Goal: Transaction & Acquisition: Subscribe to service/newsletter

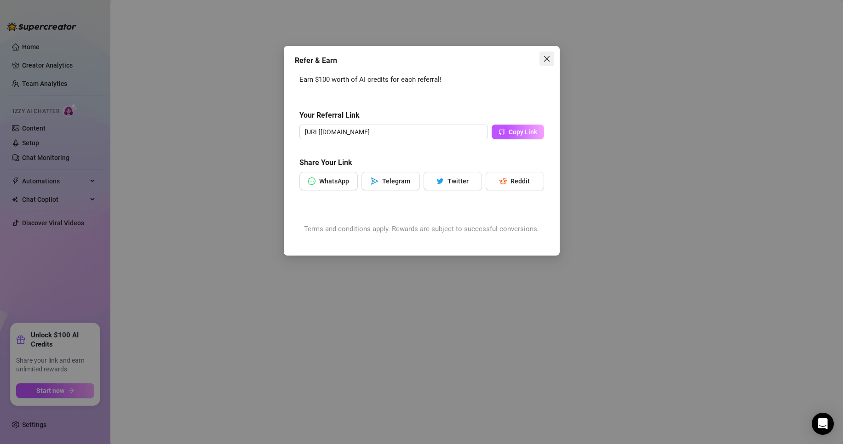
click at [552, 62] on span "Close" at bounding box center [547, 58] width 15 height 7
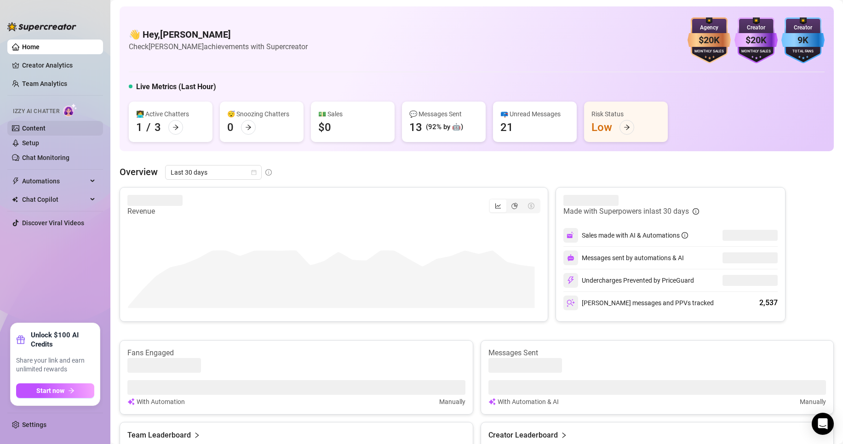
click at [41, 131] on link "Content" at bounding box center [33, 128] width 23 height 7
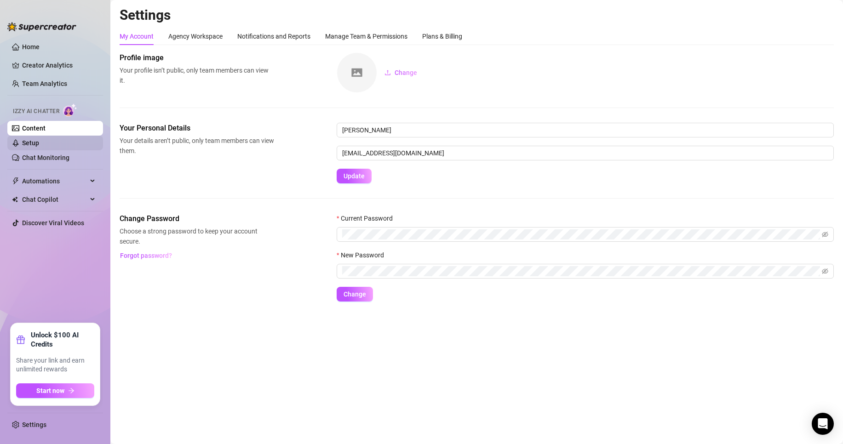
click at [39, 139] on link "Setup" at bounding box center [30, 142] width 17 height 7
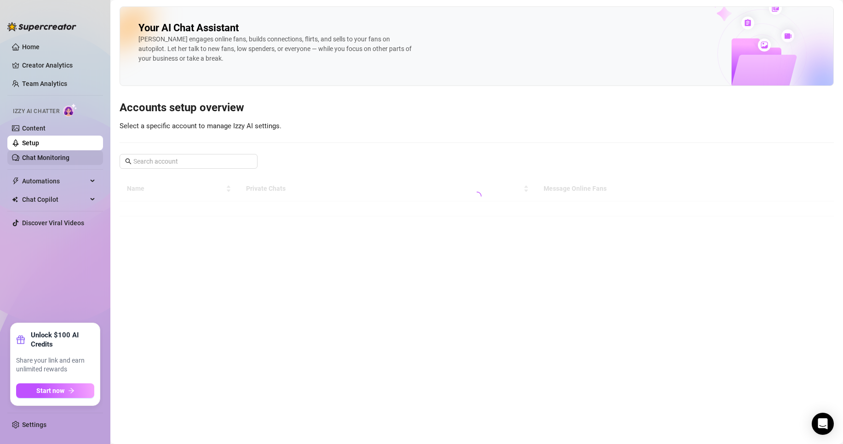
click at [65, 156] on link "Chat Monitoring" at bounding box center [45, 157] width 47 height 7
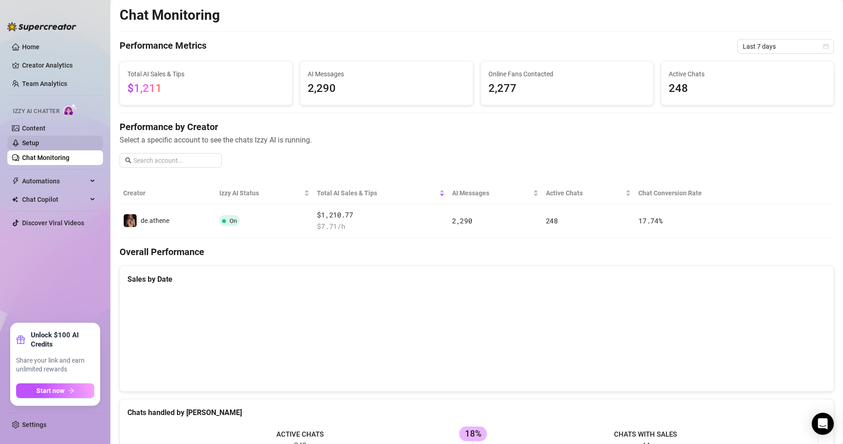
click at [39, 141] on link "Setup" at bounding box center [30, 142] width 17 height 7
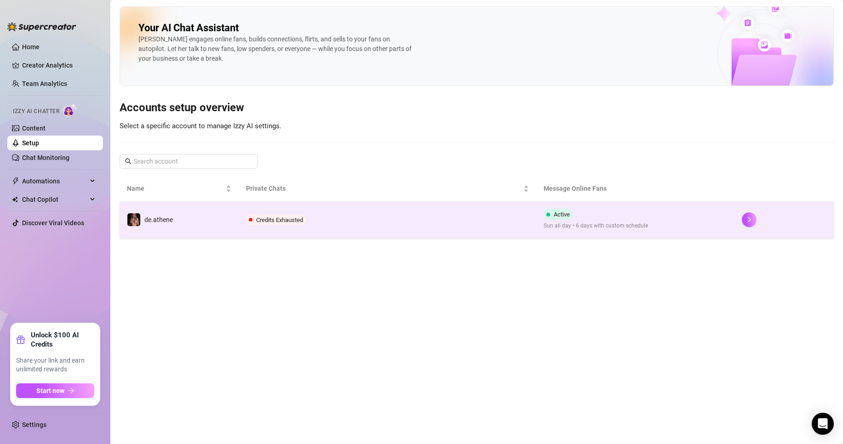
click at [277, 217] on span "Credits Exhausted" at bounding box center [279, 220] width 47 height 7
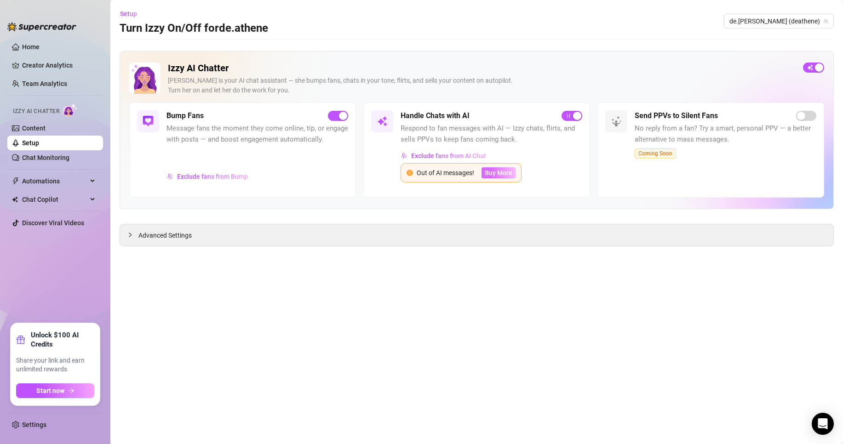
click at [497, 173] on span "Buy More" at bounding box center [499, 172] width 28 height 7
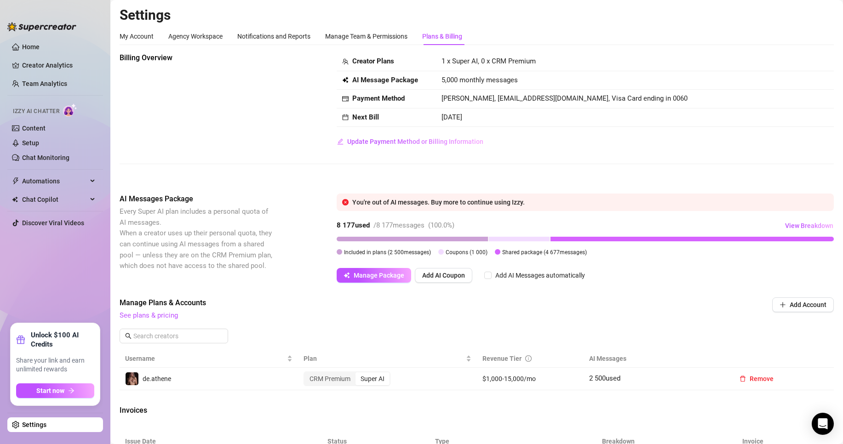
drag, startPoint x: 337, startPoint y: 225, endPoint x: 371, endPoint y: 226, distance: 34.1
click at [371, 226] on div "8 177 used / 8 177 messages ( 100.0 %)" at bounding box center [396, 225] width 118 height 11
click at [498, 225] on div "8 177 used / 8 177 messages ( 100.0 %) View Breakdown" at bounding box center [585, 226] width 497 height 15
click at [438, 277] on span "Add AI Coupon" at bounding box center [443, 275] width 43 height 7
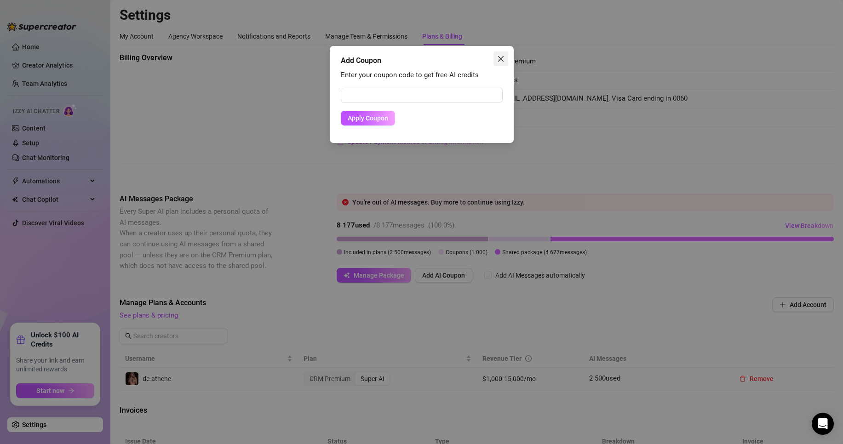
click at [498, 56] on icon "close" at bounding box center [500, 58] width 7 height 7
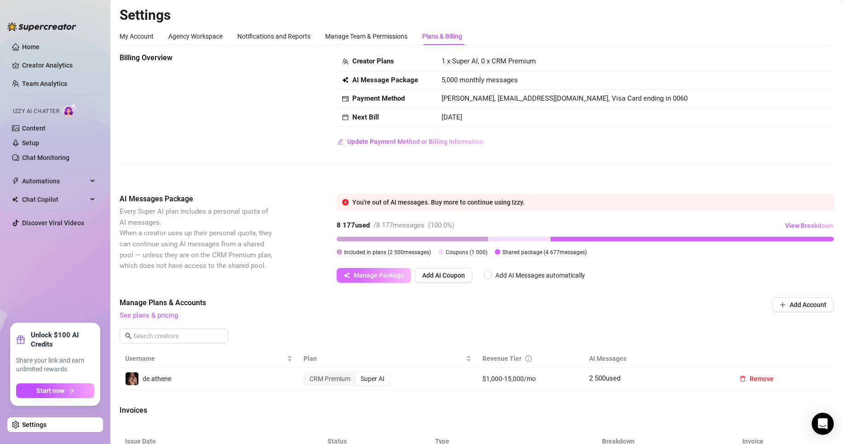
click at [387, 274] on span "Manage Package" at bounding box center [379, 275] width 51 height 7
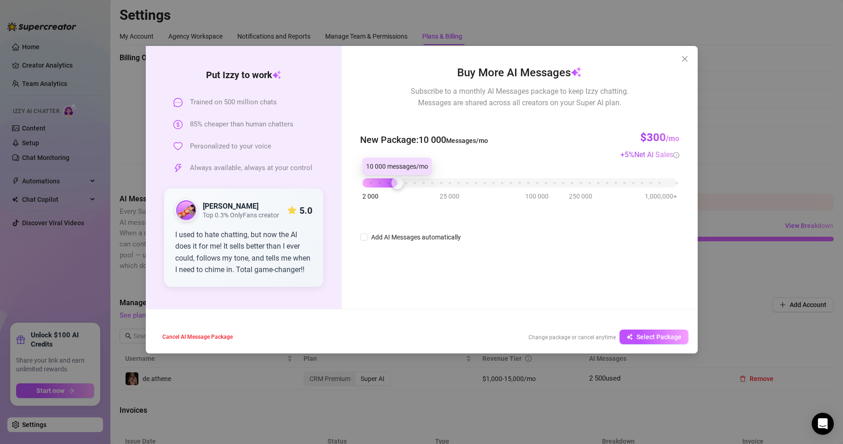
drag, startPoint x: 370, startPoint y: 184, endPoint x: 393, endPoint y: 185, distance: 23.5
click at [393, 182] on div "2 000 25 000 100 000 250 000 1,000,000+" at bounding box center [520, 180] width 314 height 6
click at [661, 338] on span "Select Package" at bounding box center [659, 337] width 45 height 7
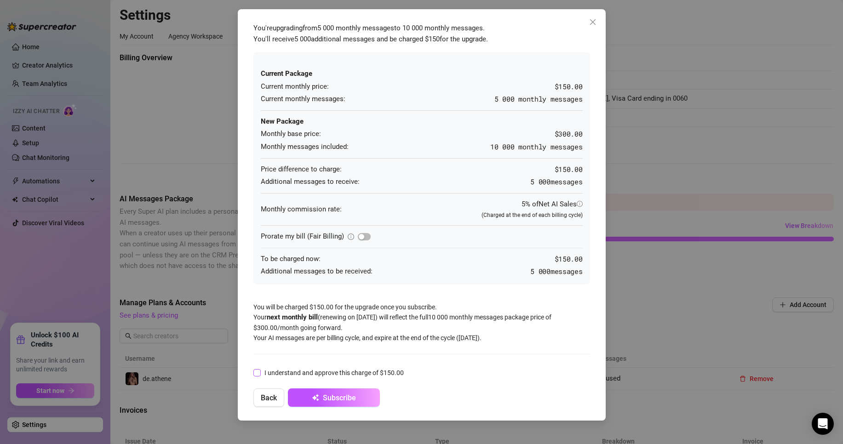
click at [283, 371] on span "I understand and approve this charge of $150.00" at bounding box center [334, 373] width 147 height 10
click at [260, 371] on input "I understand and approve this charge of $150.00" at bounding box center [257, 372] width 6 height 6
checkbox input "true"
click at [363, 398] on button "Subscribe" at bounding box center [334, 398] width 92 height 18
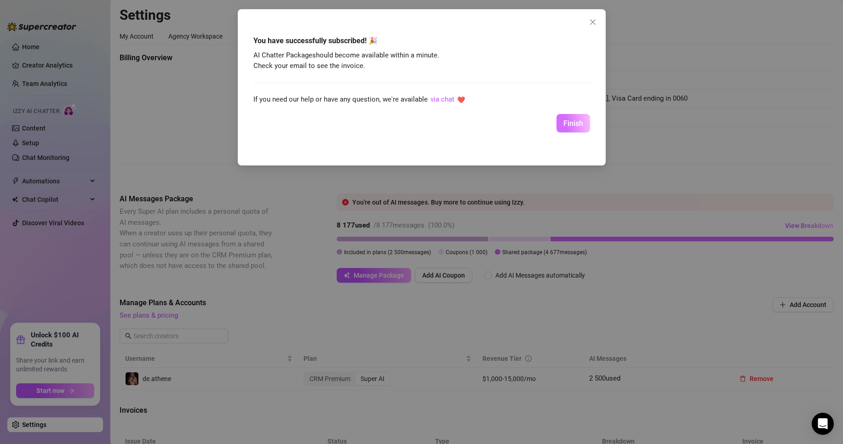
click at [580, 122] on span "Finish" at bounding box center [574, 123] width 20 height 9
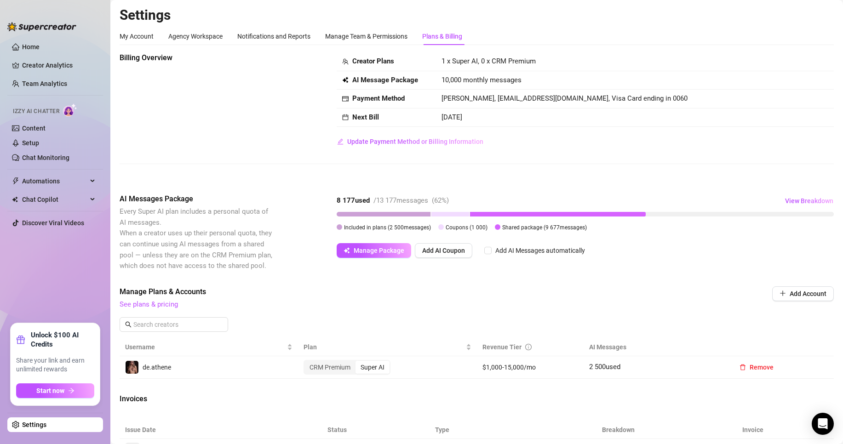
click at [45, 120] on div "Izzy AI Chatter" at bounding box center [55, 110] width 98 height 21
click at [42, 125] on link "Content" at bounding box center [33, 128] width 23 height 7
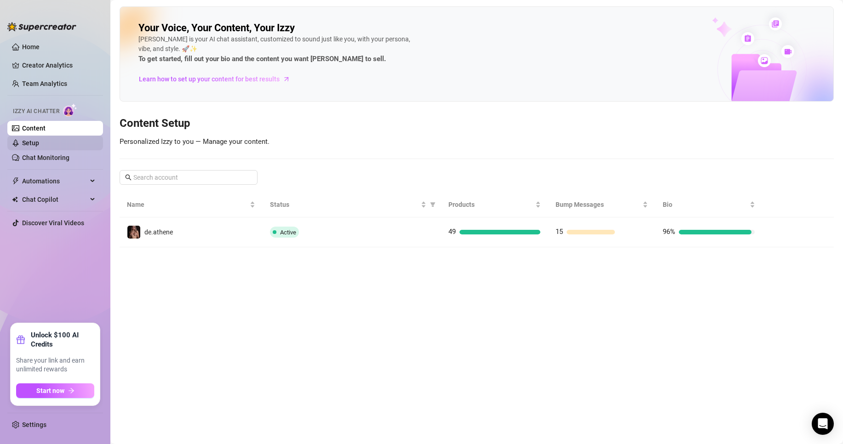
click at [39, 143] on link "Setup" at bounding box center [30, 142] width 17 height 7
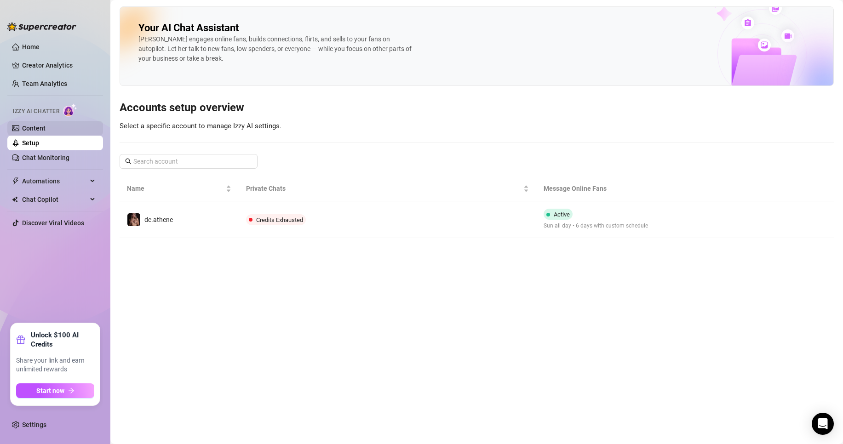
click at [46, 128] on link "Content" at bounding box center [33, 128] width 23 height 7
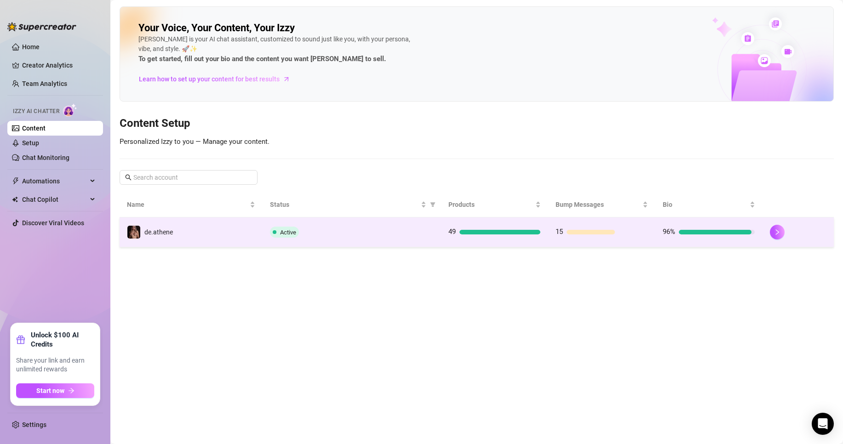
click at [322, 240] on td "Active" at bounding box center [352, 233] width 179 height 30
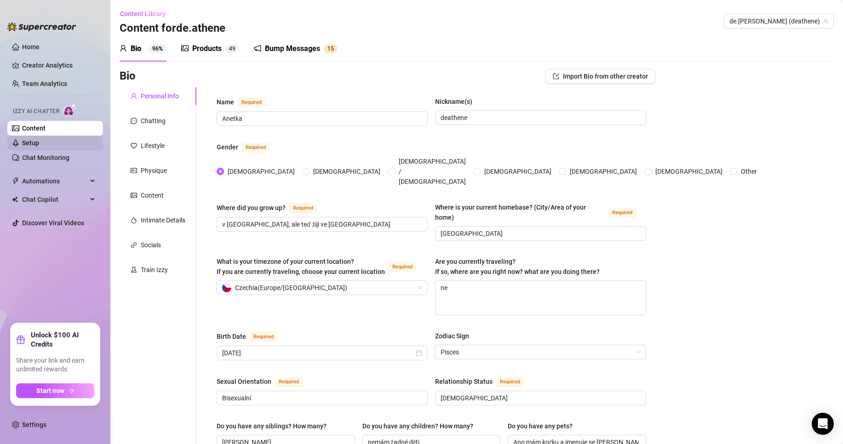
click at [39, 143] on link "Setup" at bounding box center [30, 142] width 17 height 7
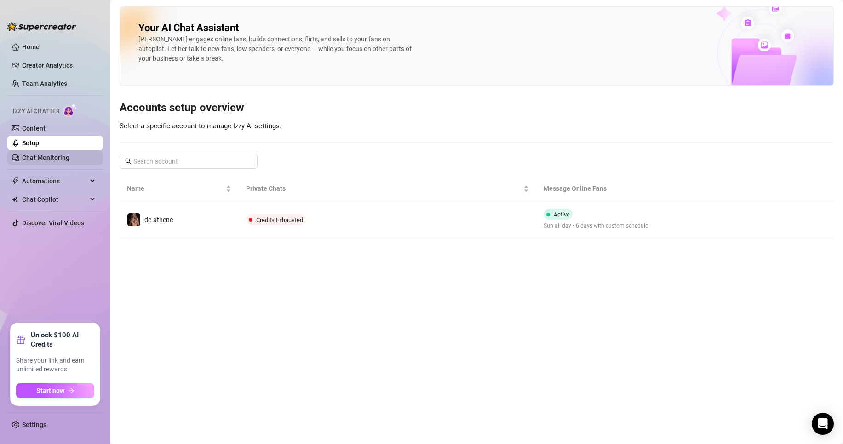
click at [67, 154] on link "Chat Monitoring" at bounding box center [45, 157] width 47 height 7
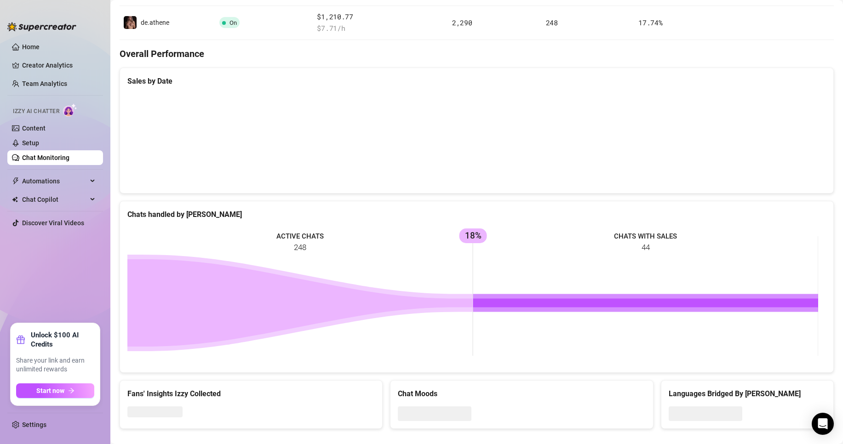
scroll to position [165, 0]
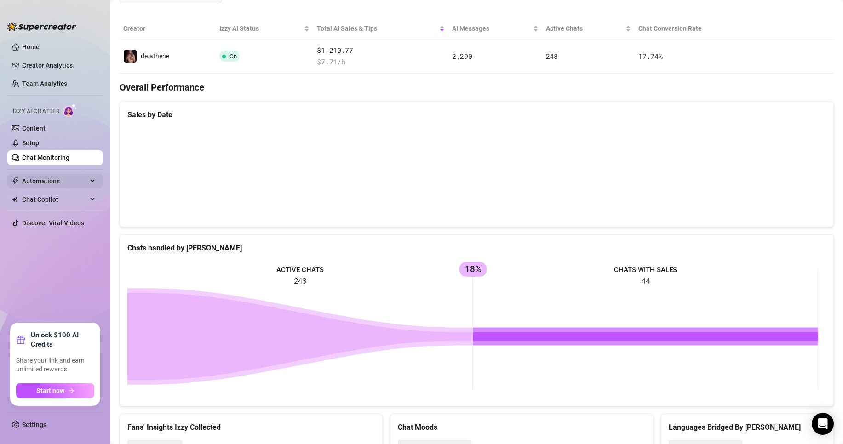
click at [59, 178] on span "Automations" at bounding box center [54, 181] width 65 height 15
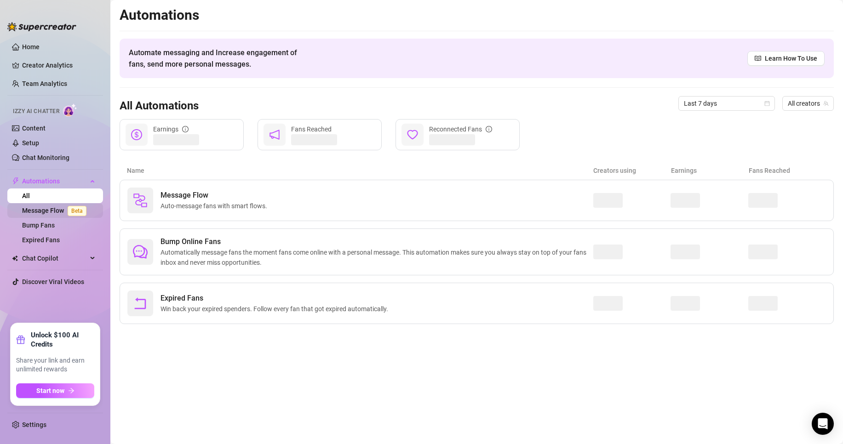
click at [47, 212] on link "Message Flow Beta" at bounding box center [56, 210] width 68 height 7
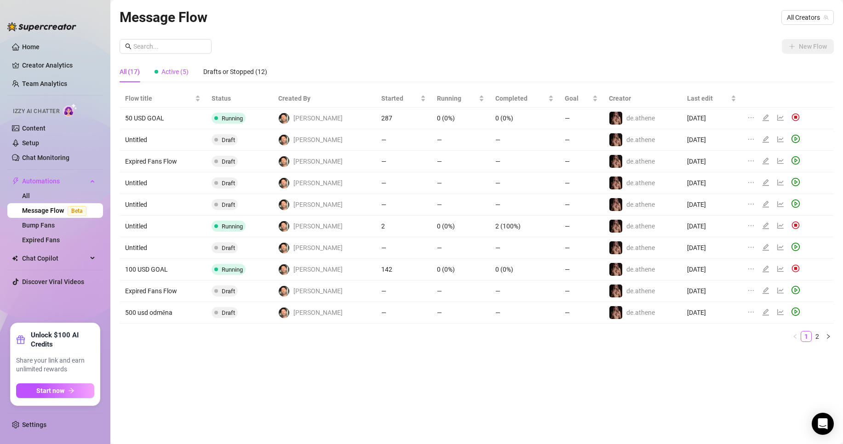
click at [172, 71] on span "Active (5)" at bounding box center [174, 71] width 27 height 7
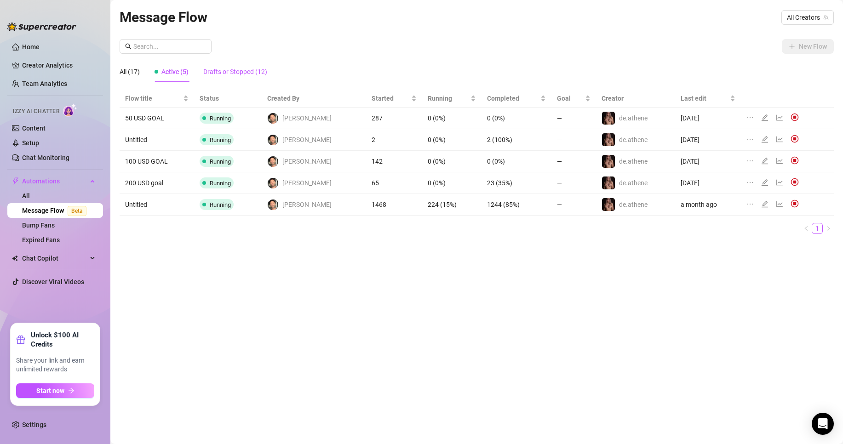
click at [241, 67] on div "Drafts or Stopped (12)" at bounding box center [235, 72] width 64 height 10
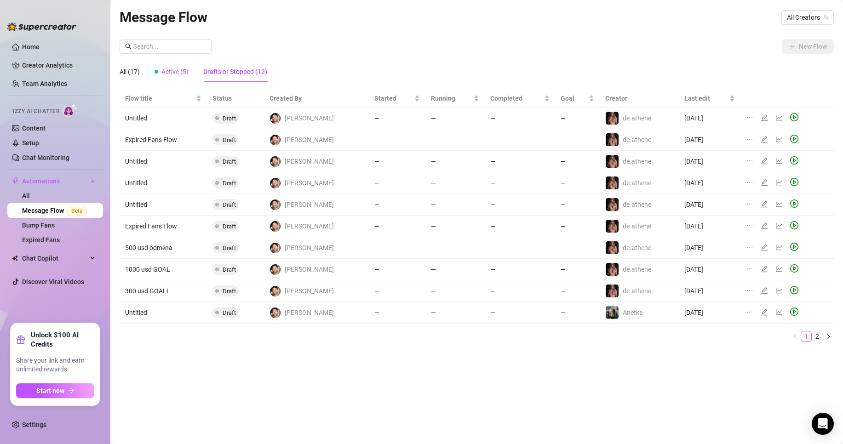
click at [184, 74] on span "Active (5)" at bounding box center [174, 71] width 27 height 7
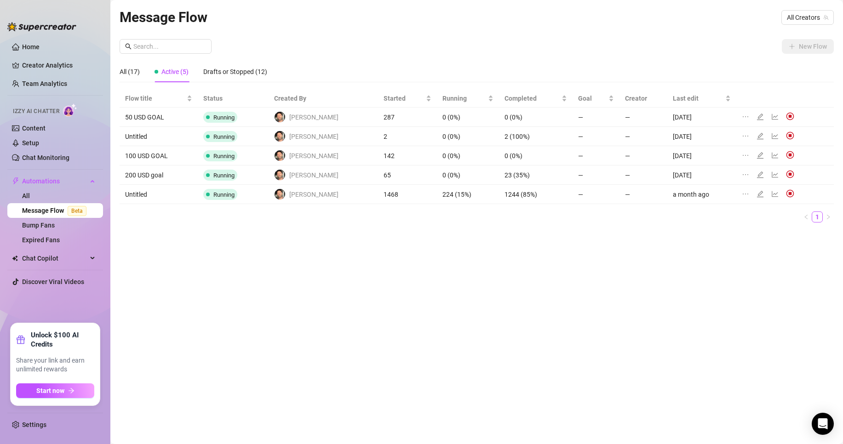
click at [150, 72] on div "All (17) Active (5) Drafts or Stopped (12)" at bounding box center [194, 71] width 148 height 21
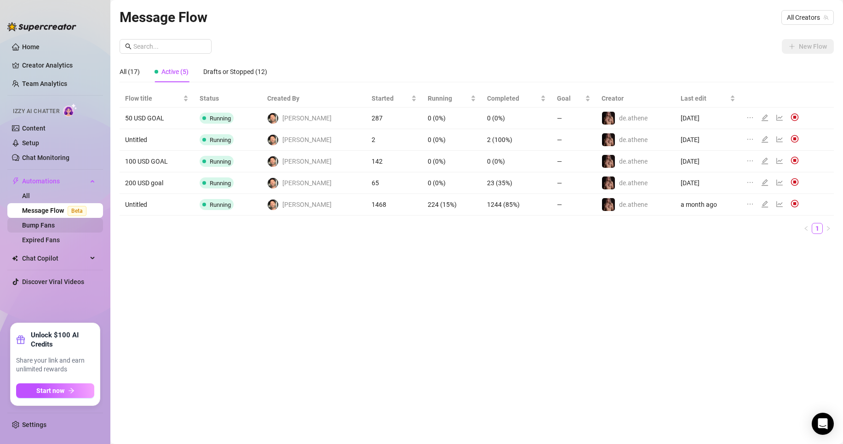
click at [55, 222] on link "Bump Fans" at bounding box center [38, 225] width 33 height 7
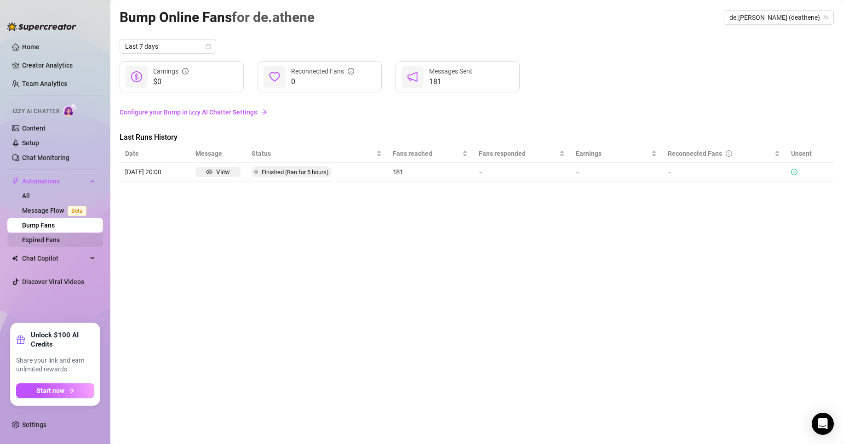
click at [60, 241] on link "Expired Fans" at bounding box center [41, 239] width 38 height 7
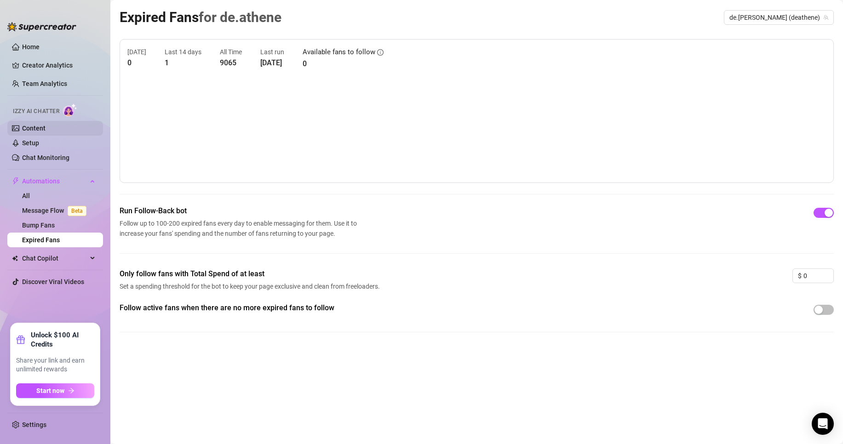
click at [46, 127] on link "Content" at bounding box center [33, 128] width 23 height 7
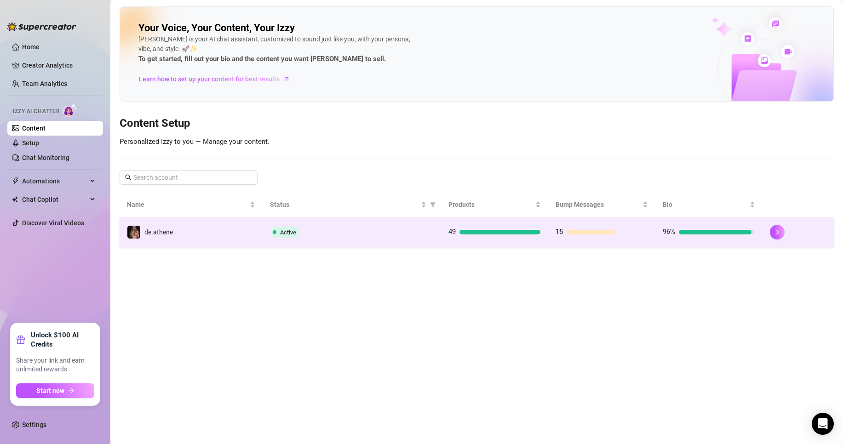
click at [210, 227] on td "de.athene" at bounding box center [191, 233] width 143 height 30
click at [572, 225] on td "15" at bounding box center [601, 233] width 107 height 30
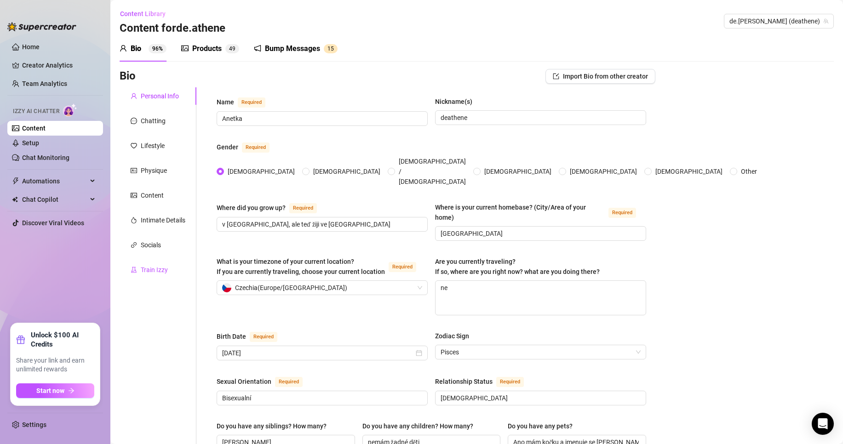
click at [165, 271] on div "Train Izzy" at bounding box center [154, 270] width 27 height 10
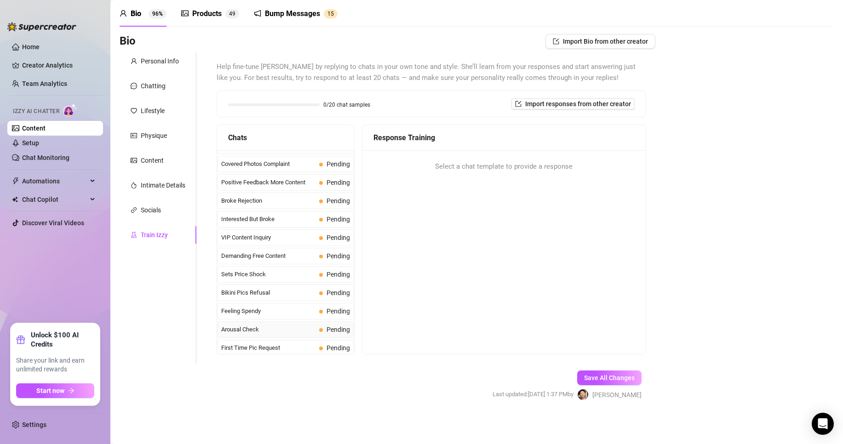
scroll to position [184, 0]
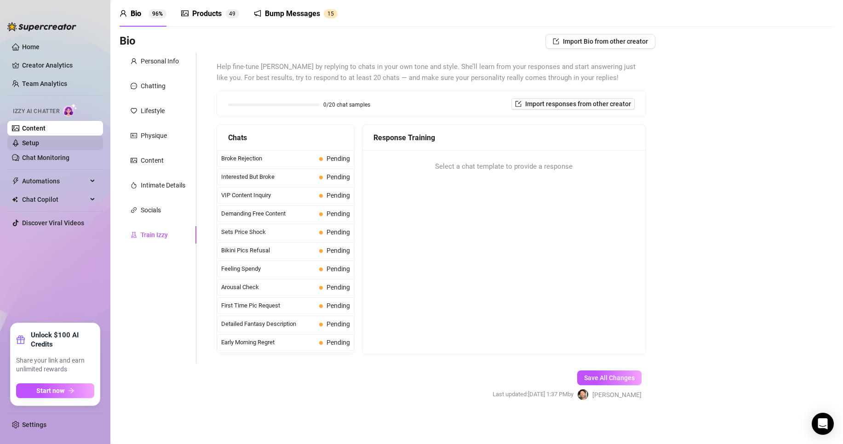
click at [39, 145] on link "Setup" at bounding box center [30, 142] width 17 height 7
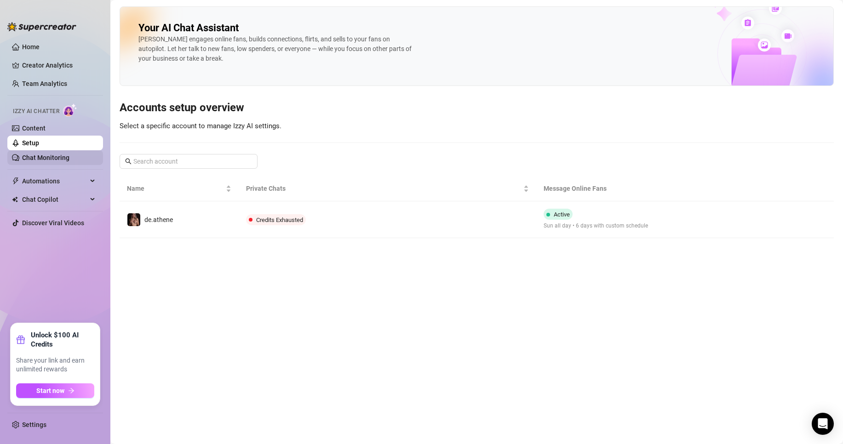
click at [58, 158] on link "Chat Monitoring" at bounding box center [45, 157] width 47 height 7
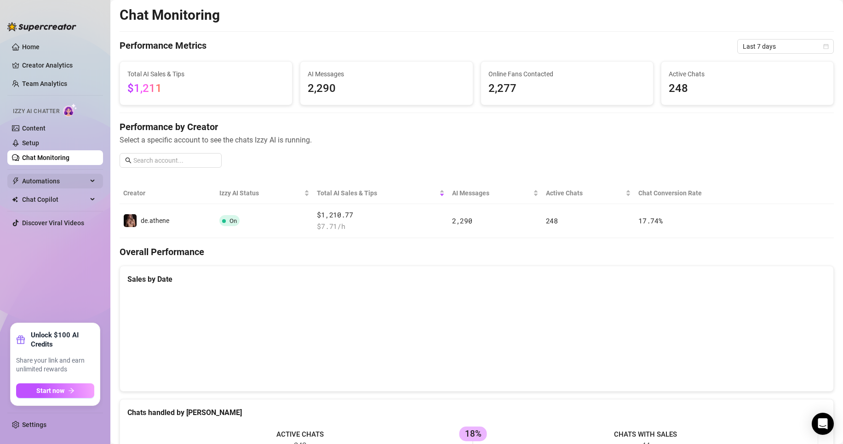
click at [54, 181] on span "Automations" at bounding box center [54, 181] width 65 height 15
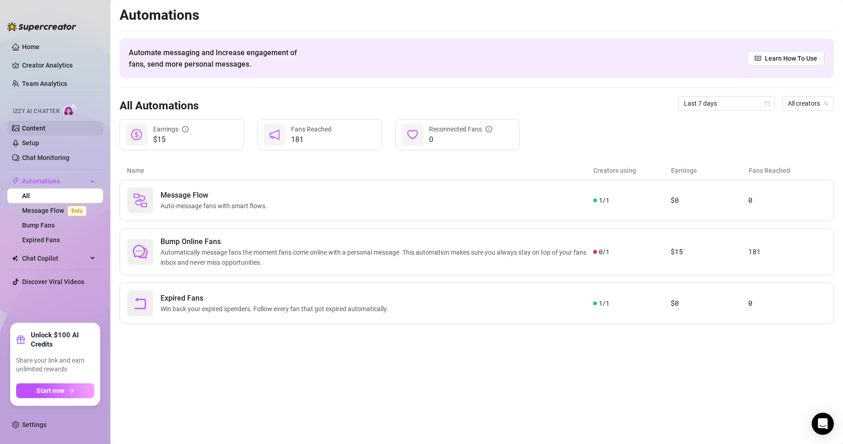
click at [43, 131] on link "Content" at bounding box center [33, 128] width 23 height 7
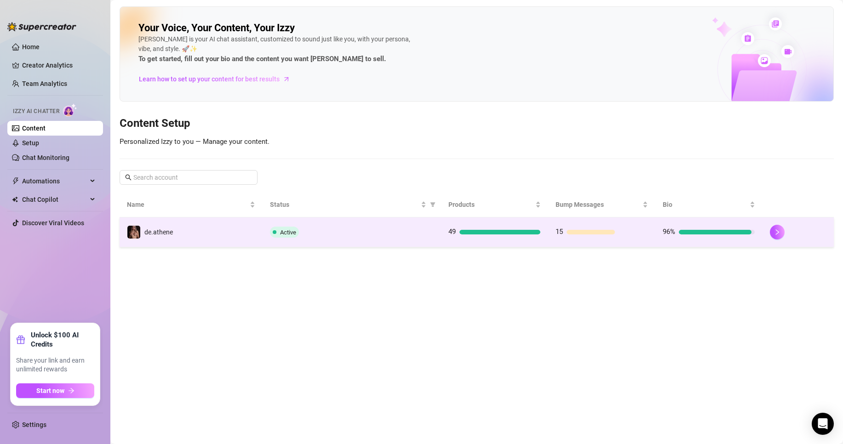
click at [281, 235] on span "Active" at bounding box center [288, 232] width 16 height 7
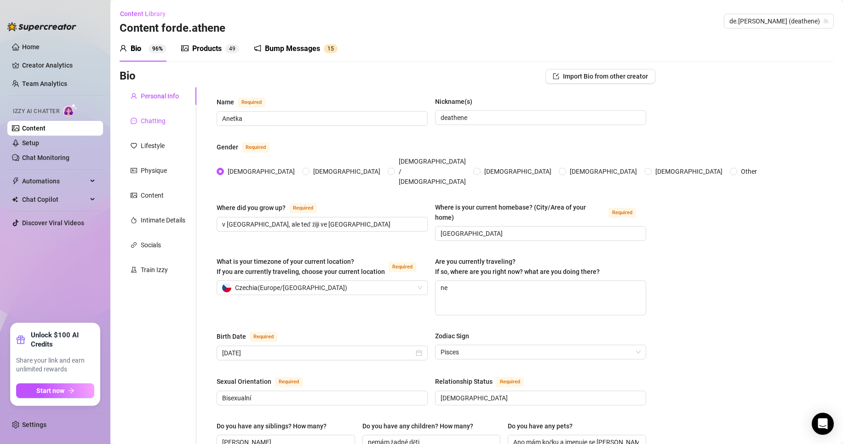
click at [149, 118] on div "Chatting" at bounding box center [153, 121] width 25 height 10
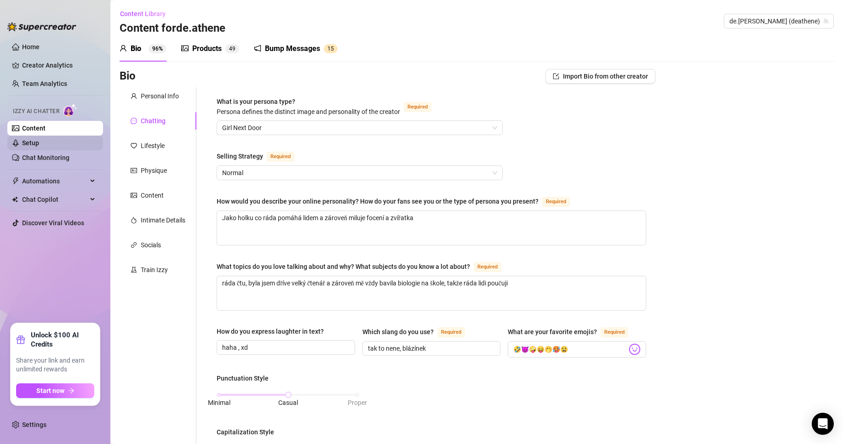
click at [39, 147] on link "Setup" at bounding box center [30, 142] width 17 height 7
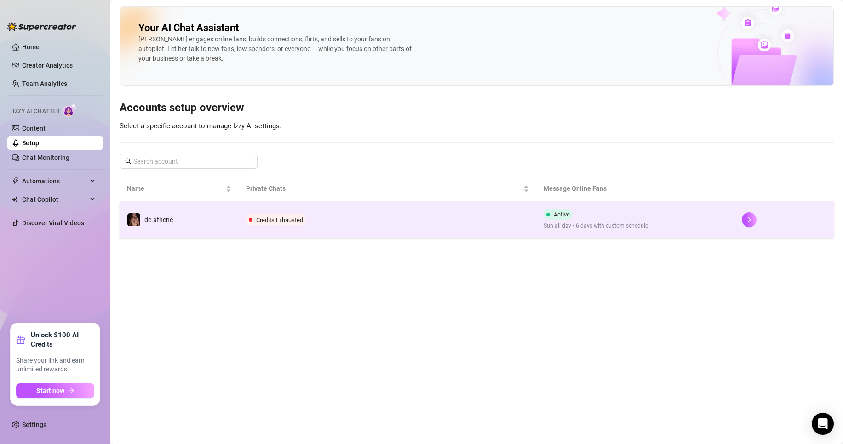
click at [346, 221] on td "Credits Exhausted" at bounding box center [388, 220] width 298 height 37
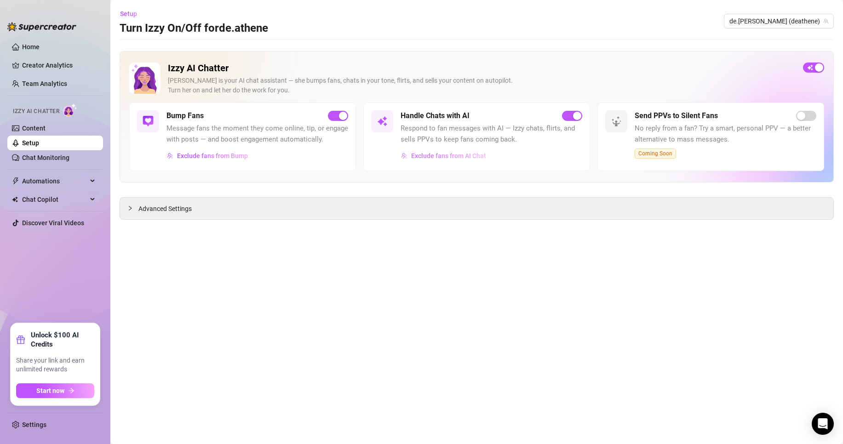
click at [461, 156] on span "Exclude fans from AI Chat" at bounding box center [448, 155] width 75 height 7
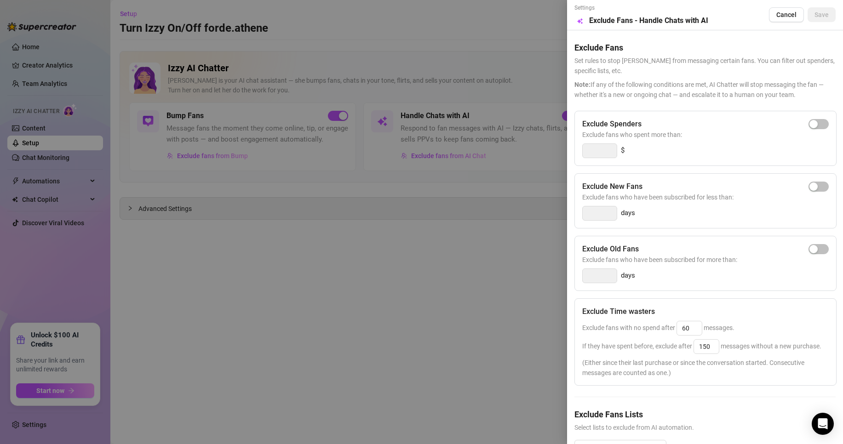
click at [464, 244] on div at bounding box center [421, 222] width 843 height 444
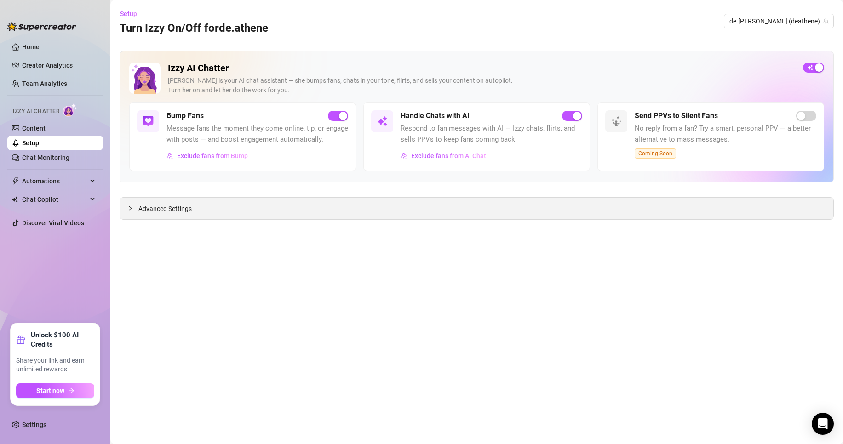
click at [298, 210] on div "Advanced Settings" at bounding box center [477, 209] width 714 height 22
click at [158, 210] on span "Advanced Settings" at bounding box center [164, 209] width 53 height 10
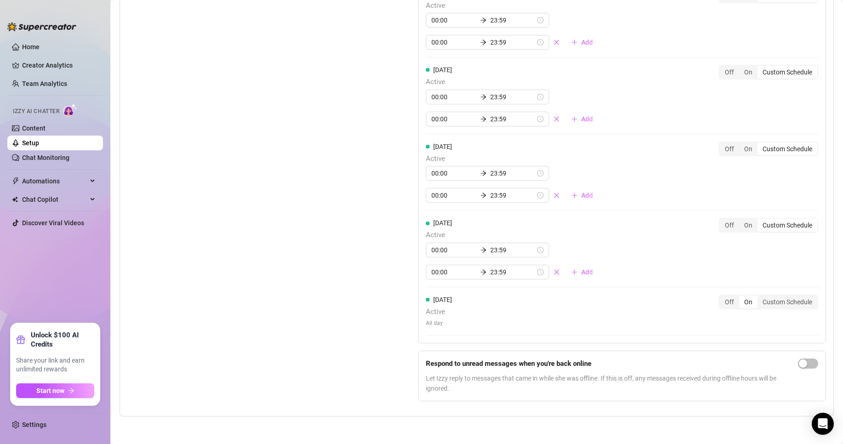
scroll to position [967, 0]
click at [799, 363] on div "button" at bounding box center [803, 364] width 8 height 8
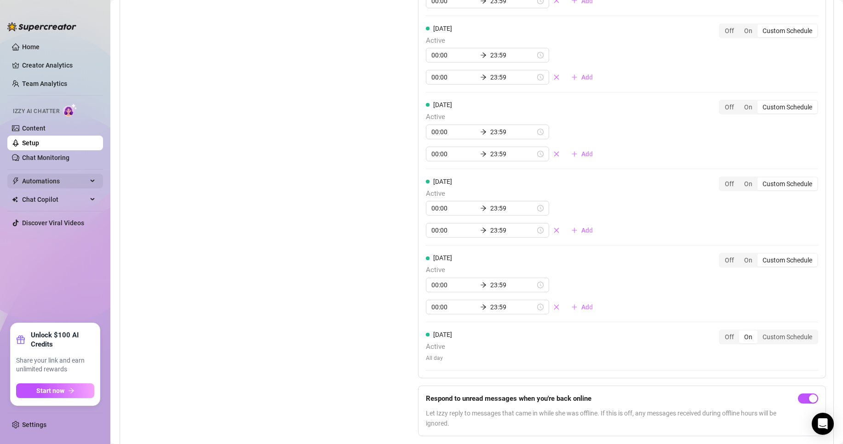
click at [47, 184] on span "Automations" at bounding box center [54, 181] width 65 height 15
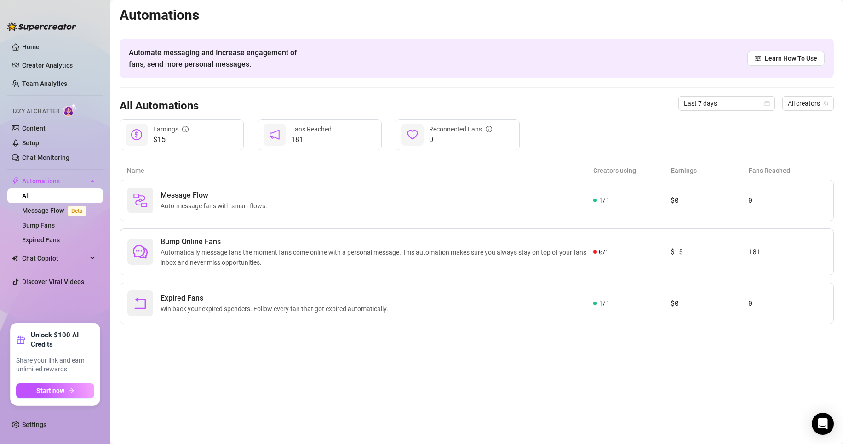
click at [49, 39] on ul "Home Creator Analytics Team Analytics Izzy AI Chatter Content Setup Chat Monito…" at bounding box center [55, 178] width 96 height 284
click at [40, 43] on link "Home" at bounding box center [30, 46] width 17 height 7
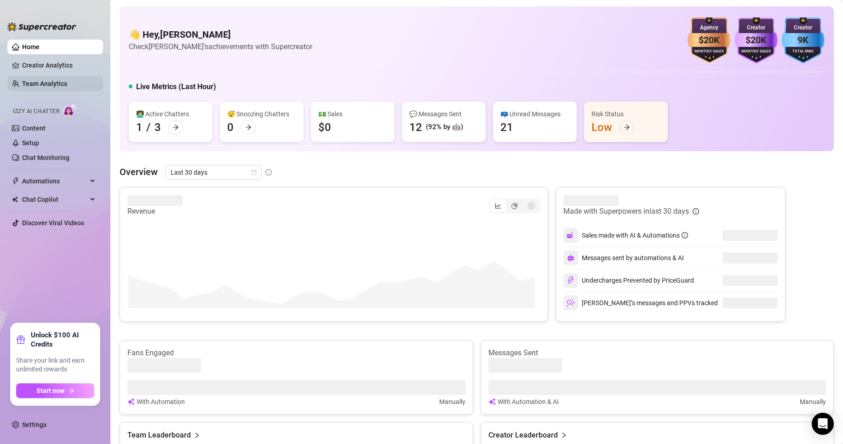
click at [51, 83] on link "Team Analytics" at bounding box center [44, 83] width 45 height 7
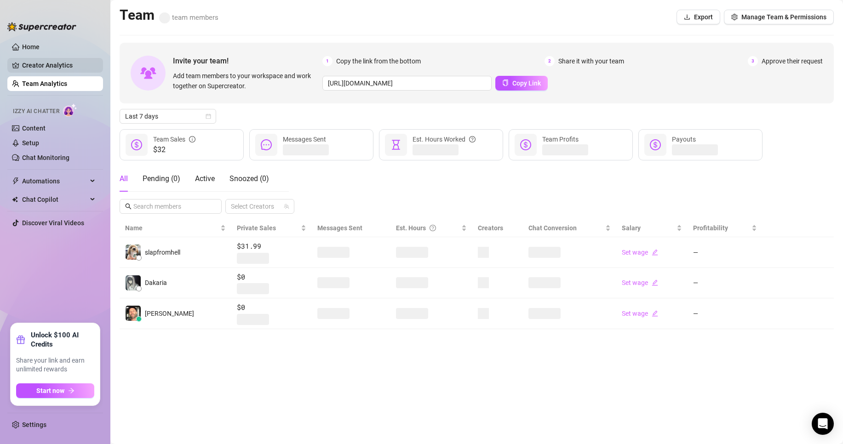
click at [58, 66] on link "Creator Analytics" at bounding box center [59, 65] width 74 height 15
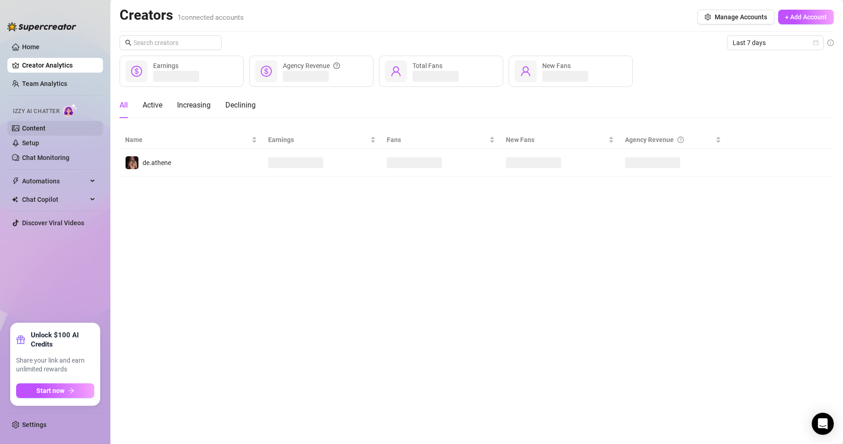
click at [42, 132] on link "Content" at bounding box center [33, 128] width 23 height 7
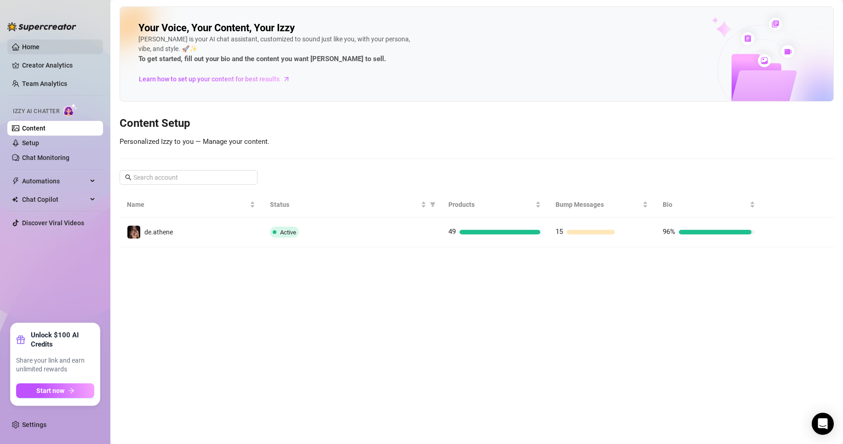
click at [40, 48] on link "Home" at bounding box center [30, 46] width 17 height 7
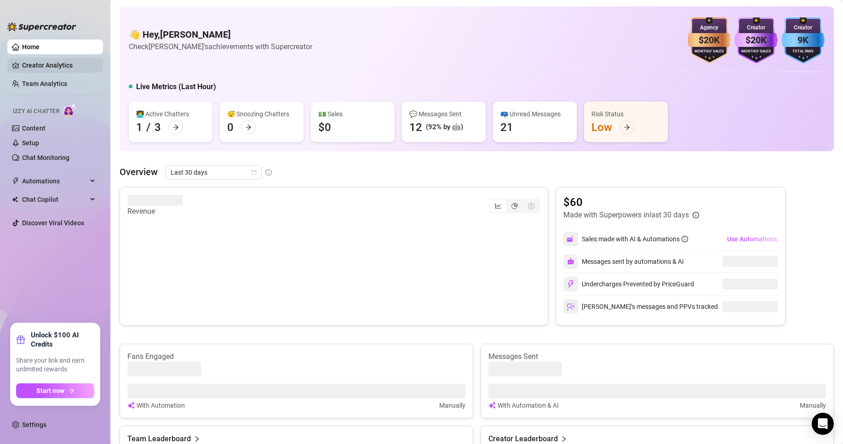
click at [48, 70] on link "Creator Analytics" at bounding box center [59, 65] width 74 height 15
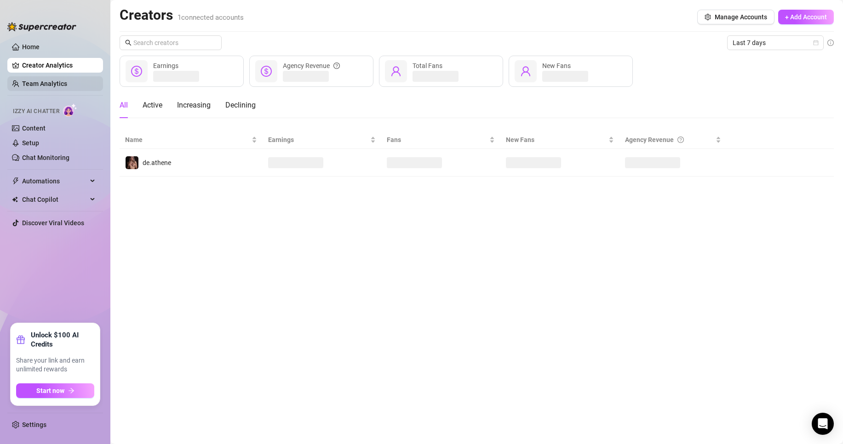
click at [46, 80] on link "Team Analytics" at bounding box center [44, 83] width 45 height 7
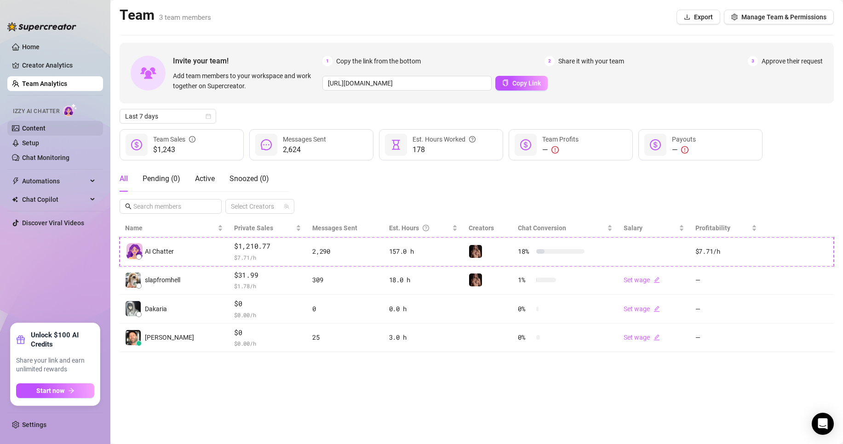
click at [41, 130] on link "Content" at bounding box center [33, 128] width 23 height 7
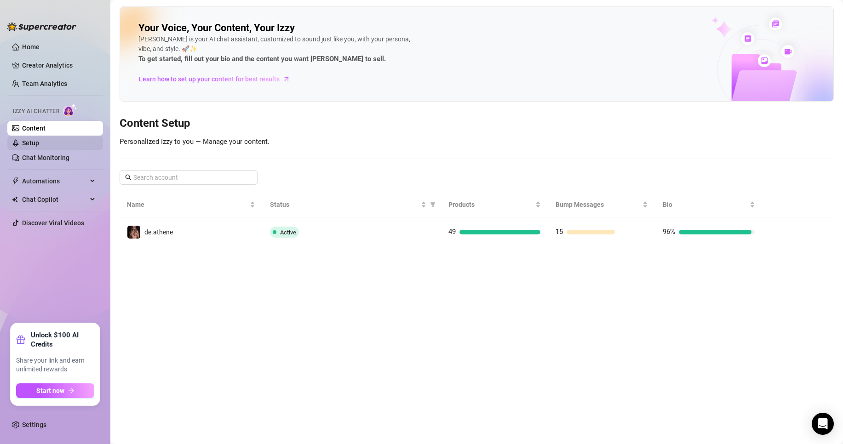
click at [39, 146] on link "Setup" at bounding box center [30, 142] width 17 height 7
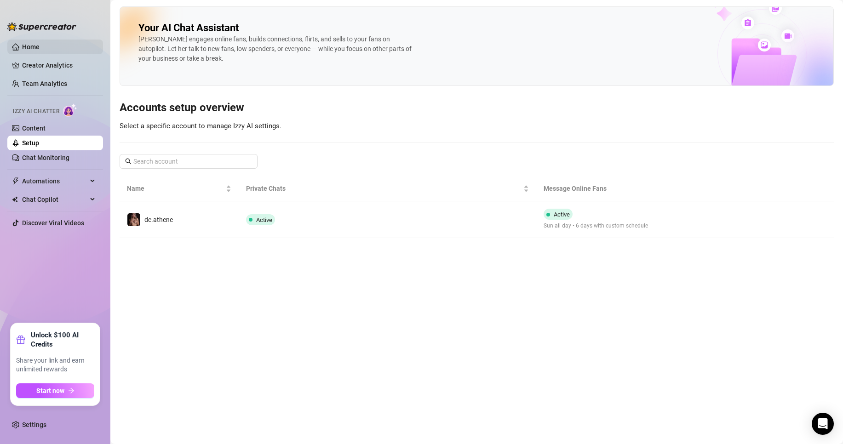
click at [29, 51] on link "Home" at bounding box center [30, 46] width 17 height 7
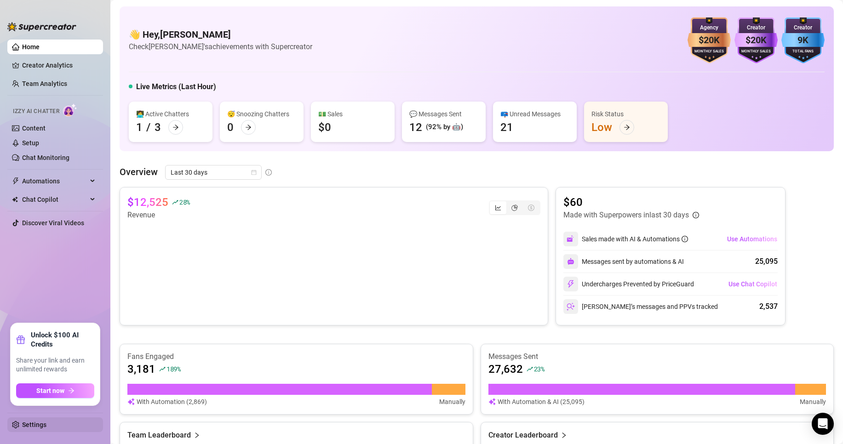
click at [28, 424] on link "Settings" at bounding box center [34, 424] width 24 height 7
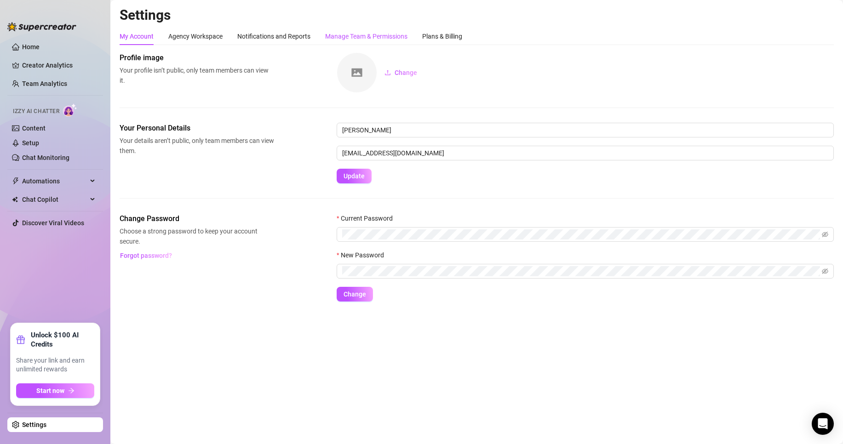
click at [390, 38] on div "Manage Team & Permissions" at bounding box center [366, 36] width 82 height 10
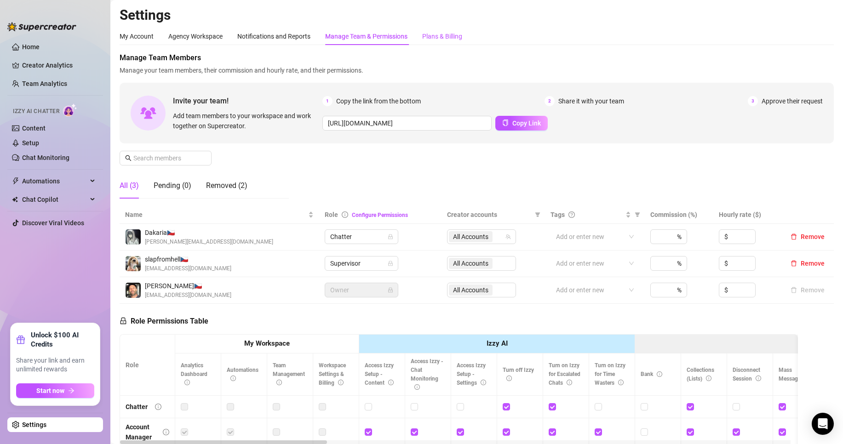
click at [449, 37] on div "Plans & Billing" at bounding box center [442, 36] width 40 height 10
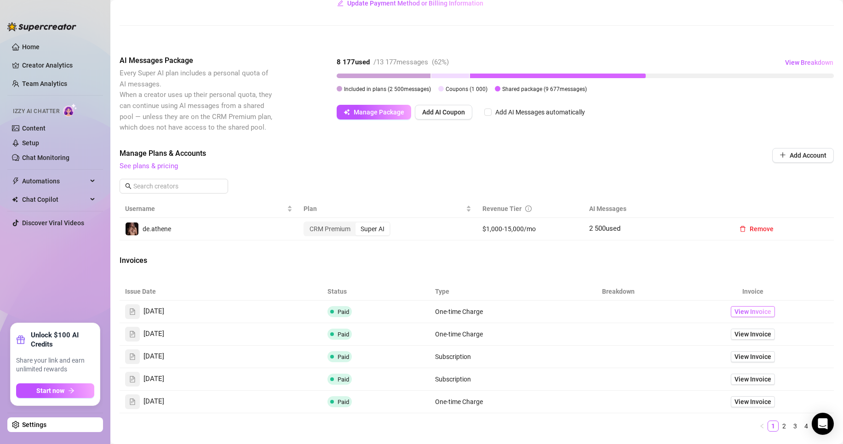
scroll to position [138, 0]
click at [756, 314] on span "View Invoice" at bounding box center [753, 312] width 37 height 10
click at [750, 359] on span "View Invoice" at bounding box center [753, 357] width 37 height 10
click at [741, 337] on span "View Invoice" at bounding box center [753, 335] width 37 height 10
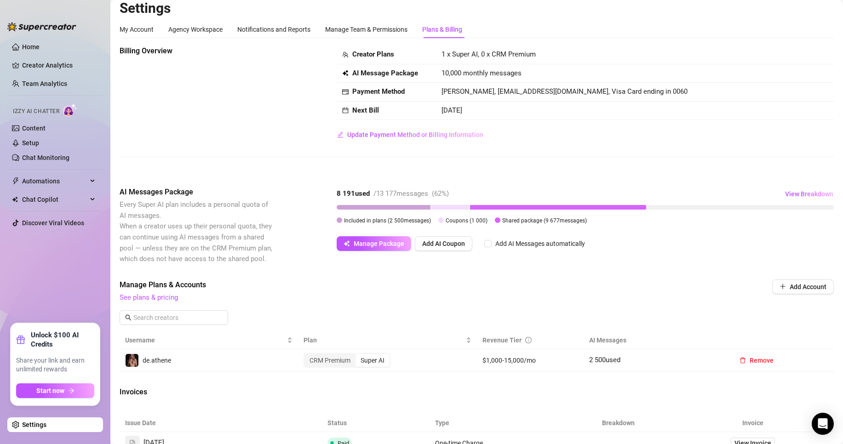
scroll to position [0, 0]
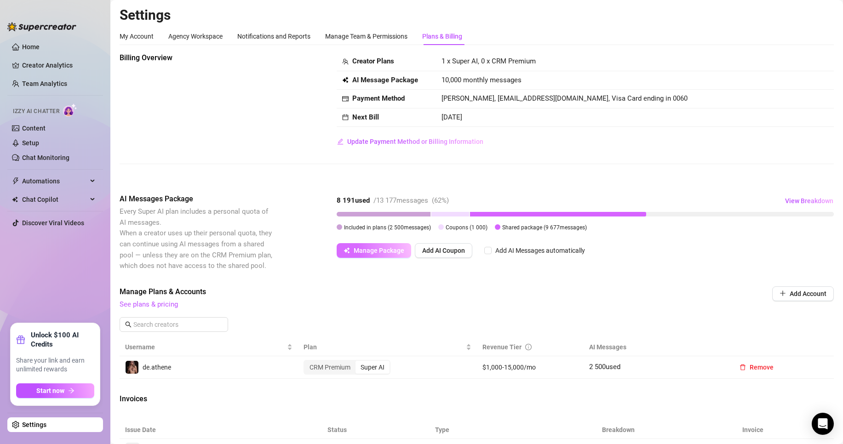
click at [403, 252] on span "Manage Package" at bounding box center [379, 250] width 51 height 7
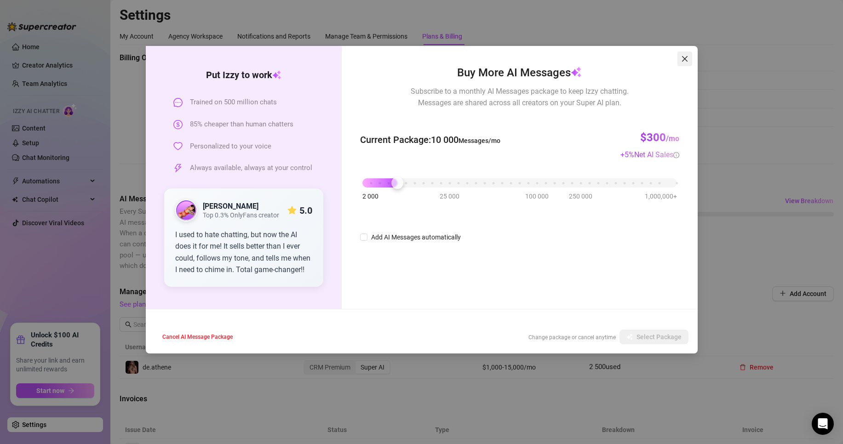
click at [683, 58] on icon "close" at bounding box center [684, 58] width 7 height 7
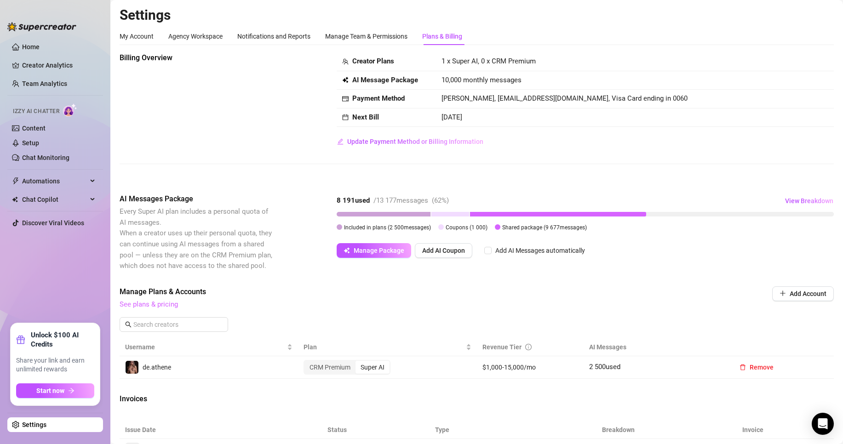
click at [165, 305] on link "See plans & pricing" at bounding box center [149, 304] width 58 height 8
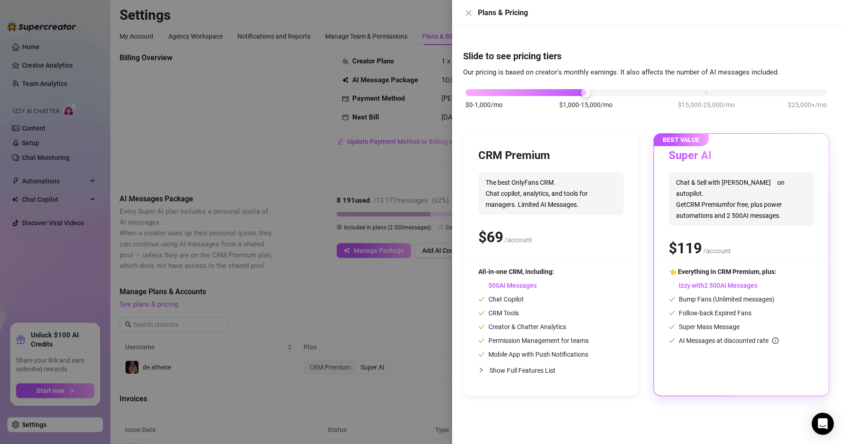
click at [365, 158] on div at bounding box center [421, 222] width 843 height 444
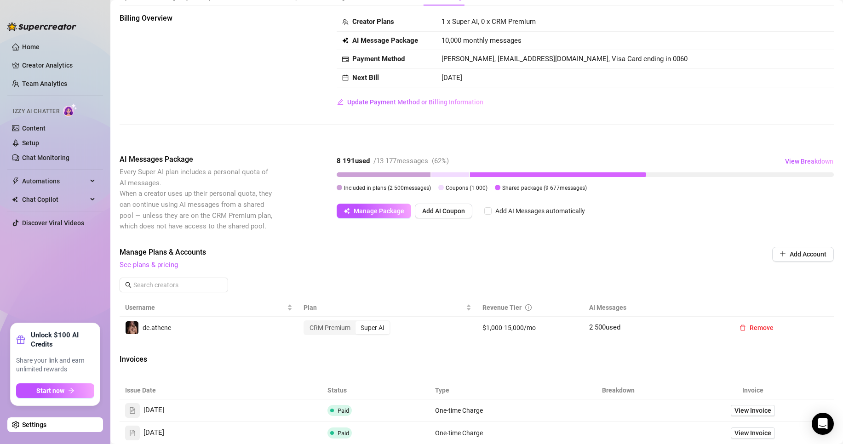
scroll to position [46, 0]
